Goal: Find specific page/section: Find specific page/section

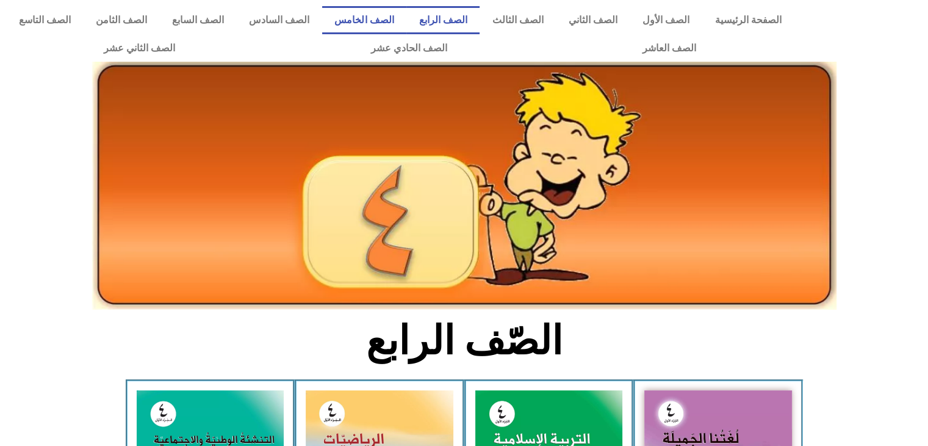
click at [402, 18] on link "الصف الخامس" at bounding box center [364, 20] width 84 height 28
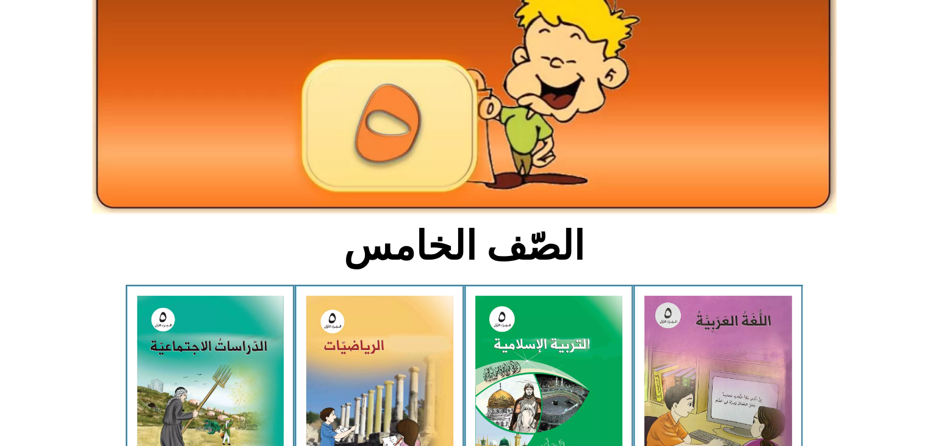
scroll to position [122, 0]
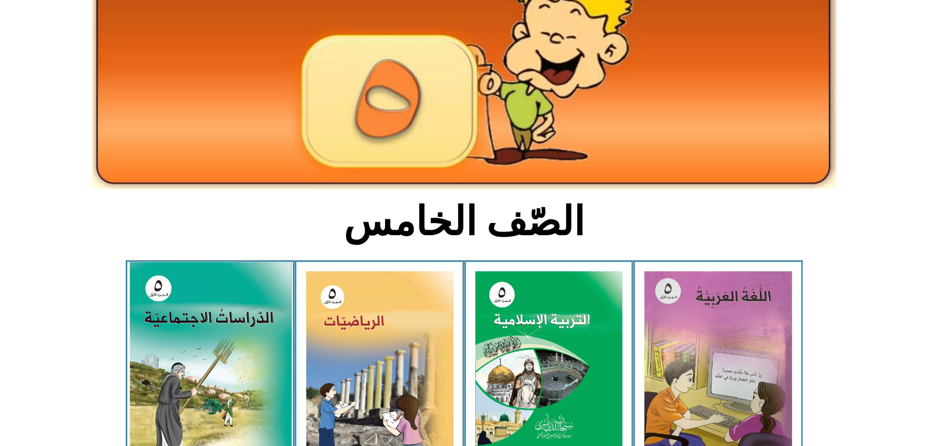
click at [251, 294] on img at bounding box center [210, 362] width 162 height 200
click at [250, 317] on img at bounding box center [210, 362] width 162 height 200
click at [247, 294] on img at bounding box center [210, 362] width 162 height 200
click at [176, 334] on img at bounding box center [210, 362] width 162 height 200
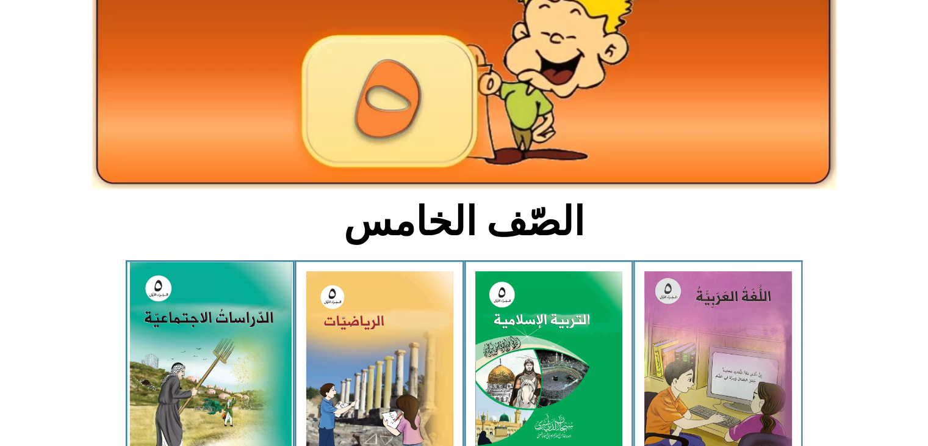
click at [176, 334] on img at bounding box center [210, 362] width 162 height 200
click at [179, 333] on img at bounding box center [210, 362] width 162 height 200
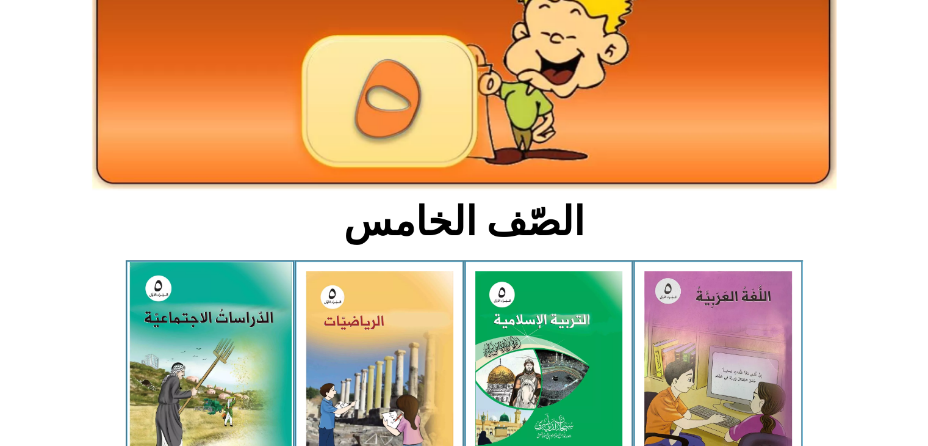
click at [179, 333] on img at bounding box center [210, 362] width 162 height 200
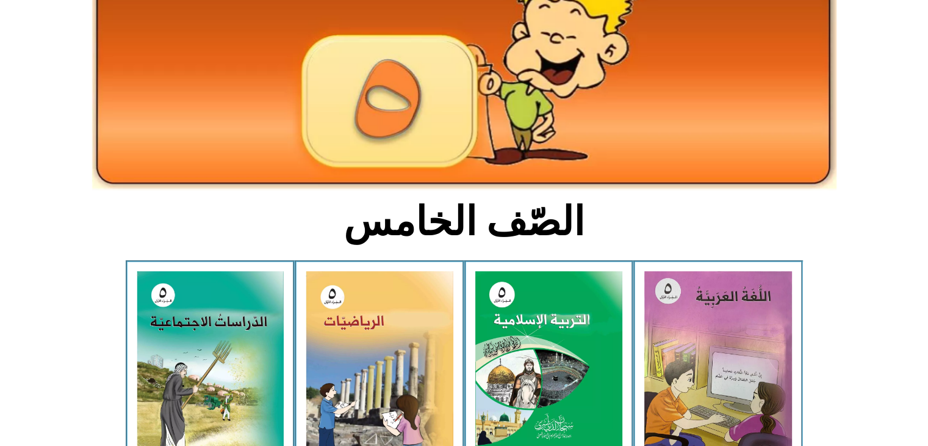
click at [522, 60] on img at bounding box center [464, 65] width 745 height 251
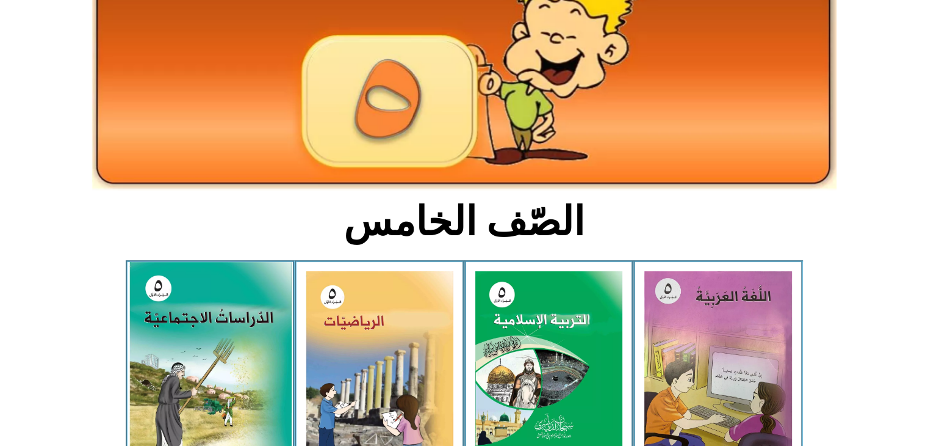
click at [239, 307] on img at bounding box center [210, 362] width 162 height 200
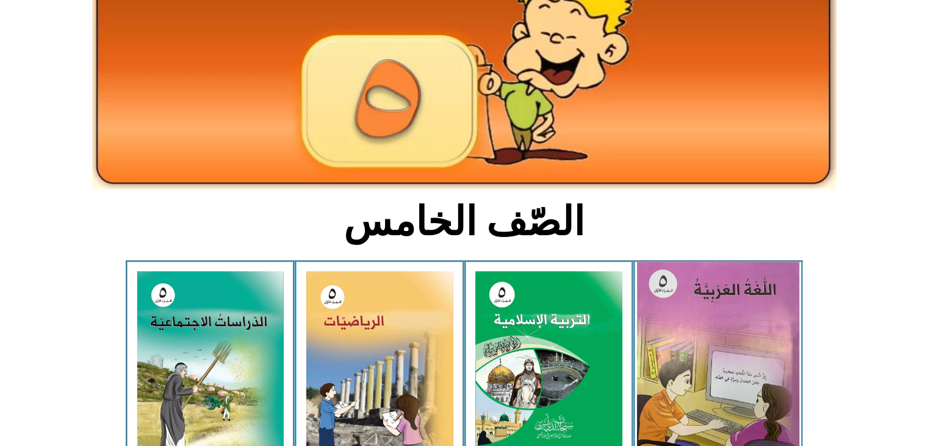
drag, startPoint x: 317, startPoint y: 234, endPoint x: 677, endPoint y: 378, distance: 387.3
click at [677, 378] on div "الصّف الخامس اللغة العربية - الجزء الأول​ التربية الإسلامية - الجزء الأول الريا…" at bounding box center [464, 454] width 928 height 930
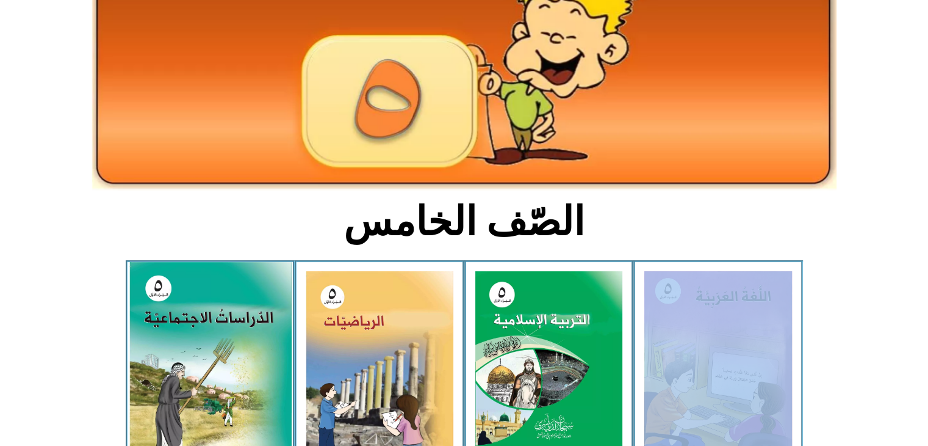
click at [212, 340] on img at bounding box center [210, 362] width 162 height 200
click at [212, 308] on img at bounding box center [210, 362] width 162 height 200
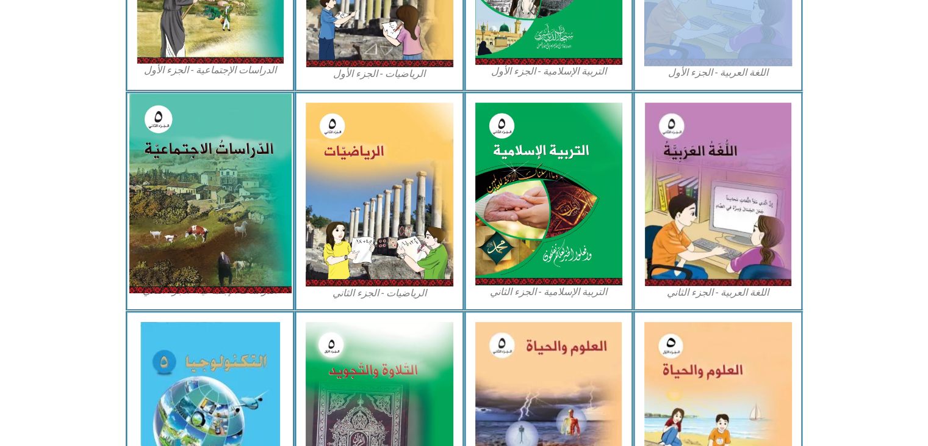
click at [214, 189] on img at bounding box center [210, 193] width 162 height 200
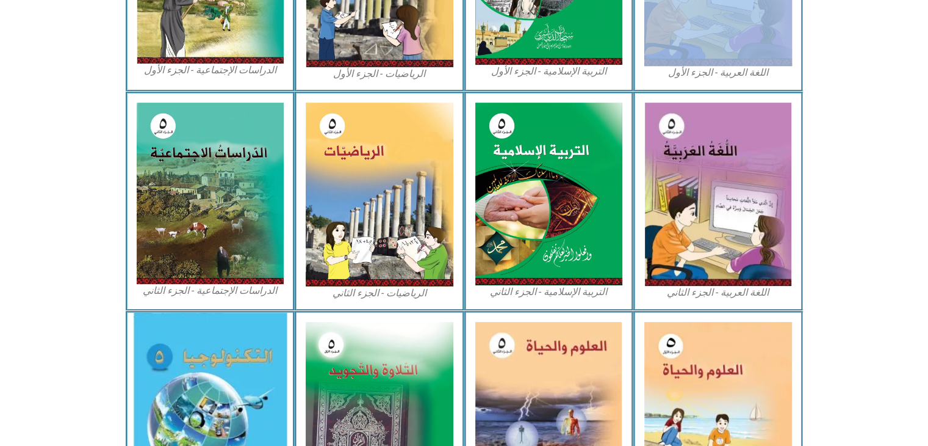
click at [142, 356] on img at bounding box center [210, 413] width 154 height 201
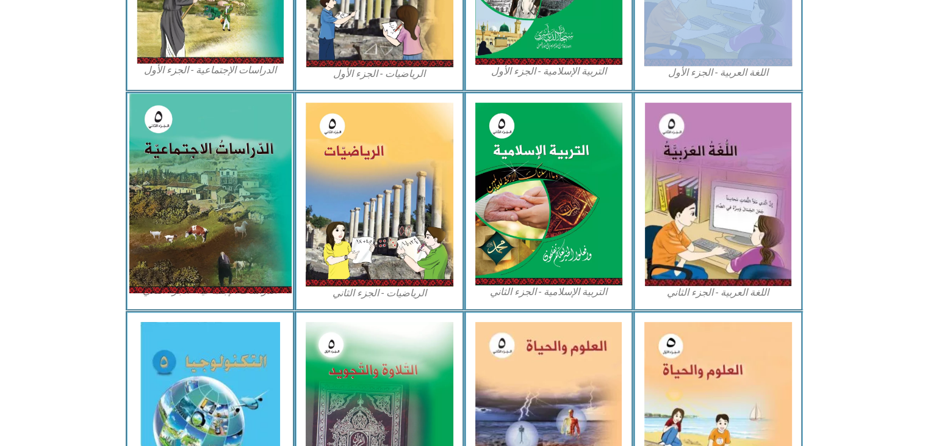
drag, startPoint x: 142, startPoint y: 356, endPoint x: 223, endPoint y: 279, distance: 111.4
click at [223, 279] on div "الصّف الخامس اللغة العربية - الجزء الأول​ التربية الإسلامية - الجزء الأول الريا…" at bounding box center [464, 65] width 928 height 930
click at [223, 279] on img at bounding box center [210, 193] width 162 height 200
click at [137, 169] on img at bounding box center [210, 193] width 162 height 200
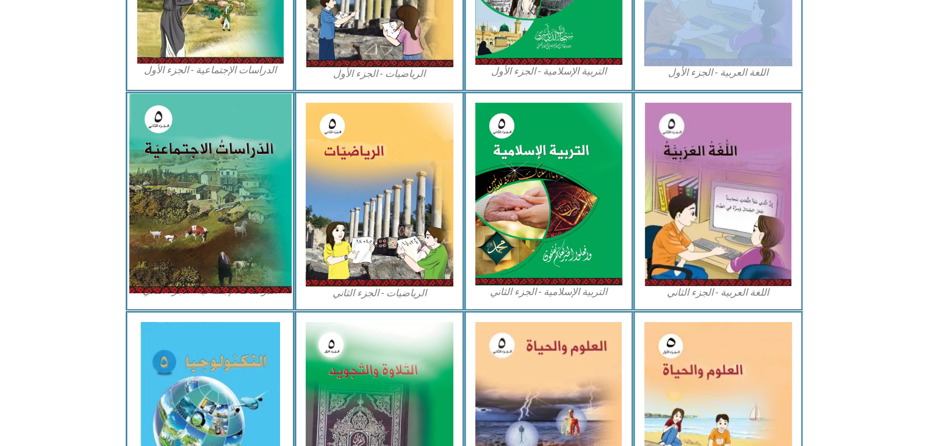
click at [209, 162] on img at bounding box center [210, 193] width 162 height 200
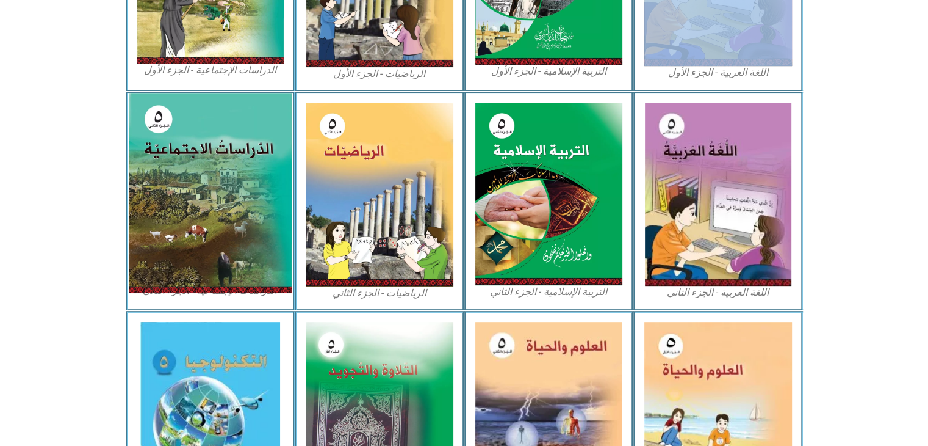
click at [209, 162] on img at bounding box center [210, 193] width 162 height 200
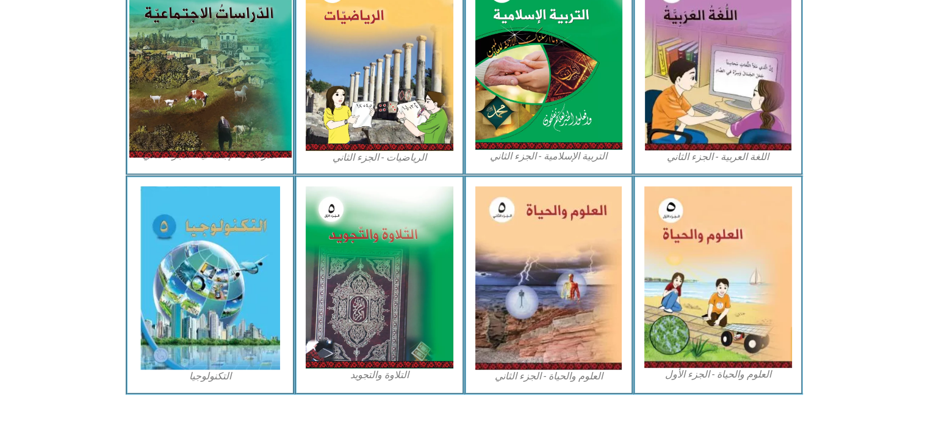
click at [237, 106] on img at bounding box center [210, 58] width 162 height 200
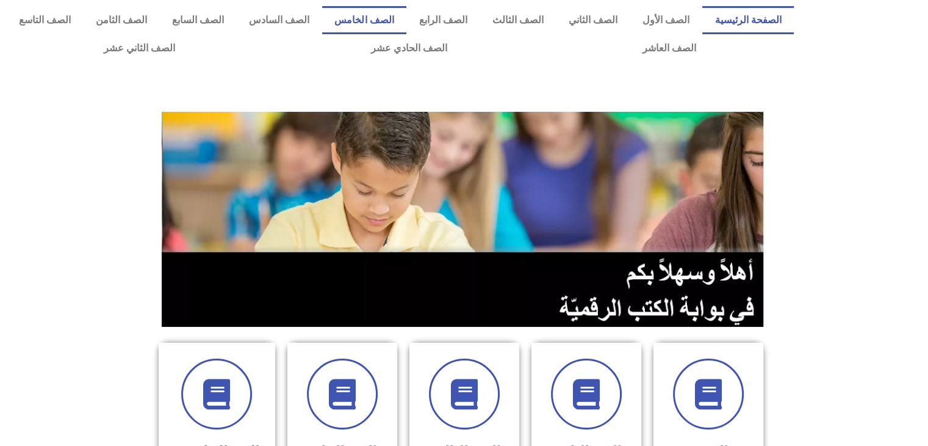
click at [393, 15] on link "الصف الخامس" at bounding box center [364, 20] width 84 height 28
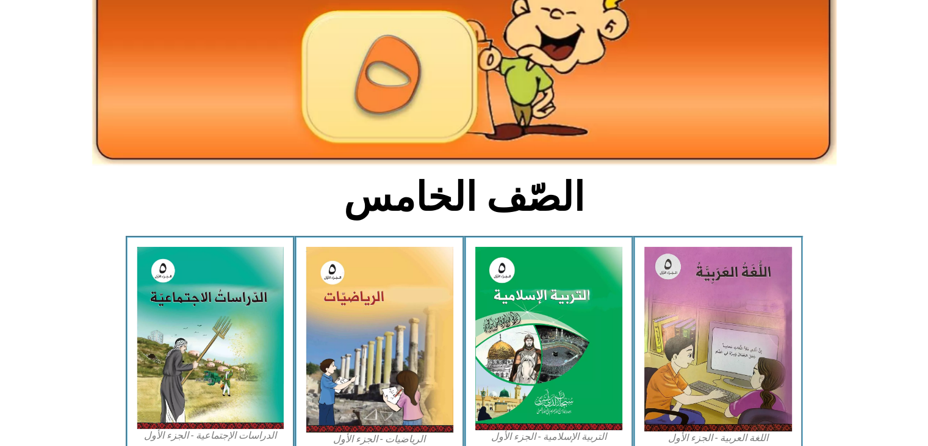
scroll to position [244, 0]
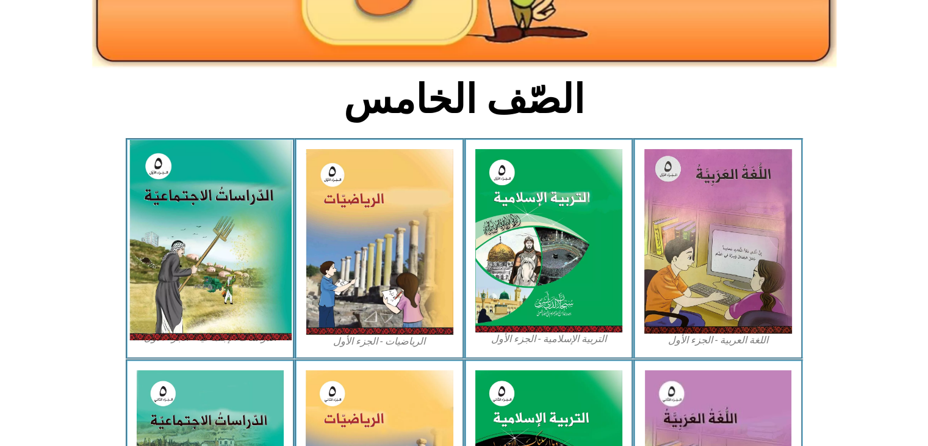
click at [228, 203] on img at bounding box center [210, 240] width 162 height 200
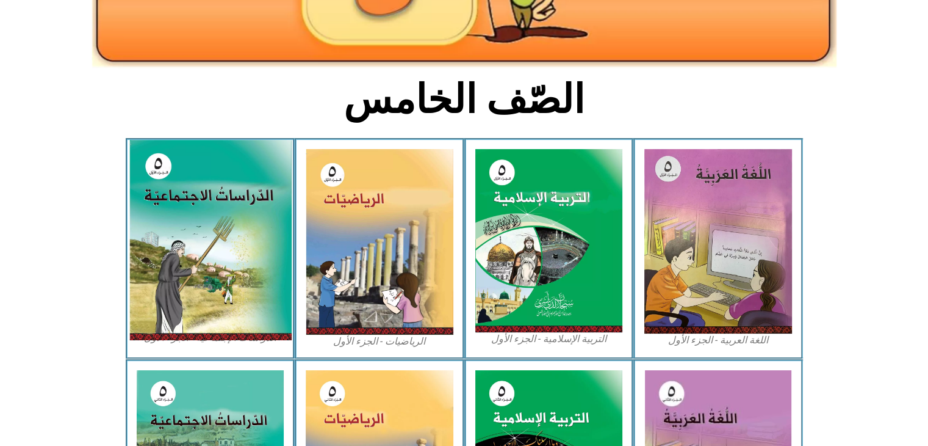
click at [236, 170] on img at bounding box center [210, 240] width 162 height 200
